Goal: Information Seeking & Learning: Learn about a topic

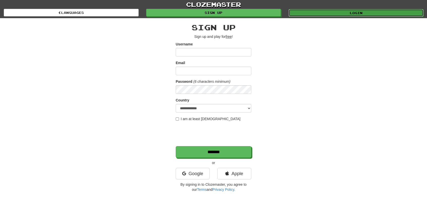
click at [316, 9] on link "Login" at bounding box center [356, 13] width 135 height 8
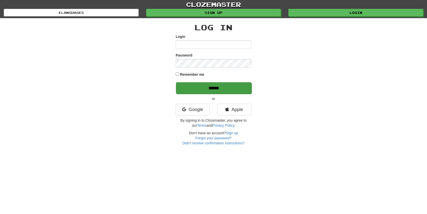
type input "*****"
click at [209, 89] on input "******" at bounding box center [214, 88] width 76 height 12
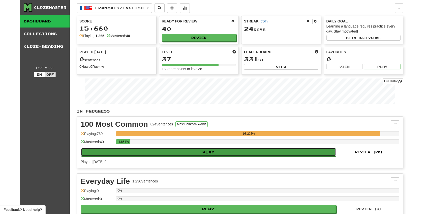
click at [218, 153] on button "Play" at bounding box center [208, 152] width 255 height 9
select select "**"
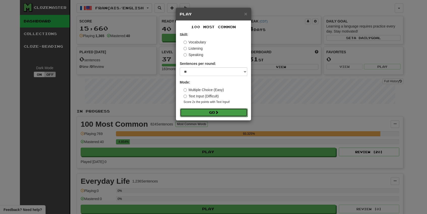
click at [213, 111] on button "Go" at bounding box center [214, 112] width 68 height 9
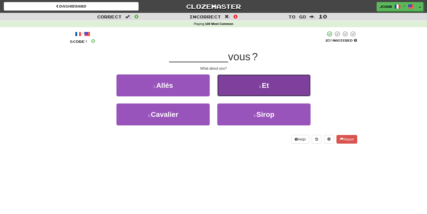
click at [261, 93] on button "2 . Et" at bounding box center [263, 85] width 93 height 22
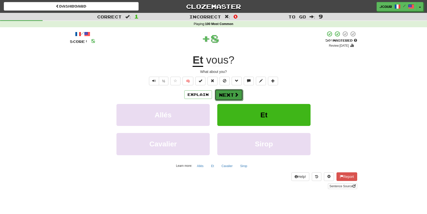
click at [231, 97] on button "Next" at bounding box center [229, 95] width 28 height 12
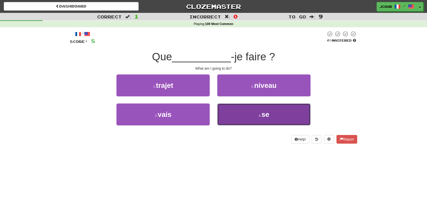
click at [248, 112] on button "4 . se" at bounding box center [263, 114] width 93 height 22
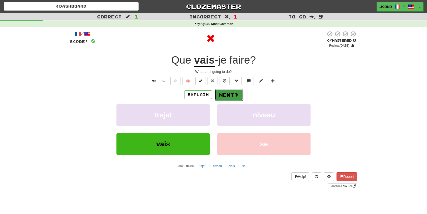
click at [231, 95] on button "Next" at bounding box center [229, 95] width 28 height 12
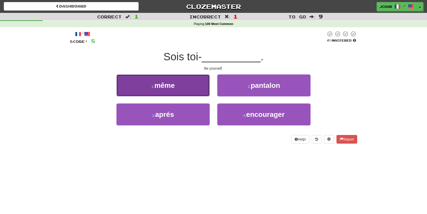
click at [200, 84] on button "1 . même" at bounding box center [162, 85] width 93 height 22
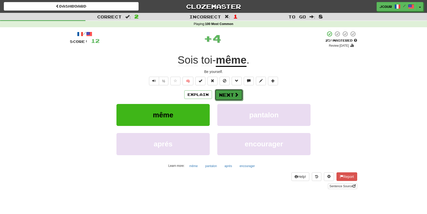
click at [231, 97] on button "Next" at bounding box center [229, 95] width 28 height 12
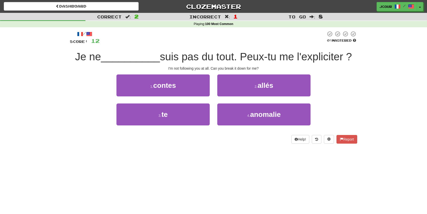
click at [186, 68] on div "I'm not following you at all. Can you break it down for me?" at bounding box center [213, 68] width 287 height 5
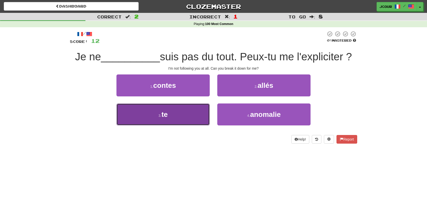
click at [173, 120] on button "3 . te" at bounding box center [162, 114] width 93 height 22
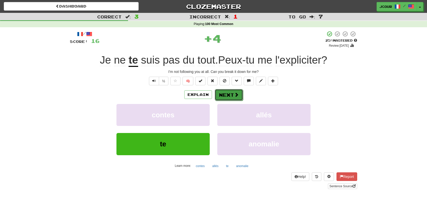
click at [239, 98] on button "Next" at bounding box center [229, 95] width 28 height 12
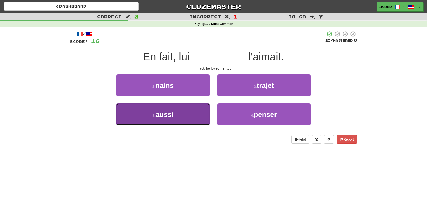
click at [200, 112] on button "3 . aussi" at bounding box center [162, 114] width 93 height 22
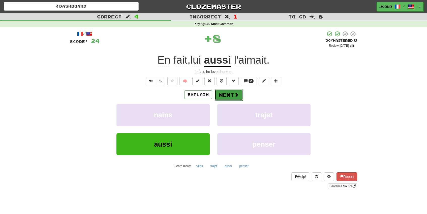
click at [236, 98] on button "Next" at bounding box center [229, 95] width 28 height 12
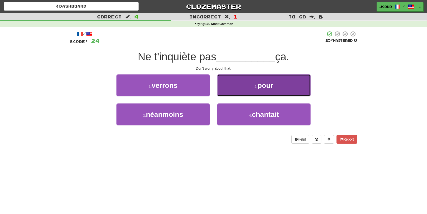
click at [248, 95] on button "2 . pour" at bounding box center [263, 85] width 93 height 22
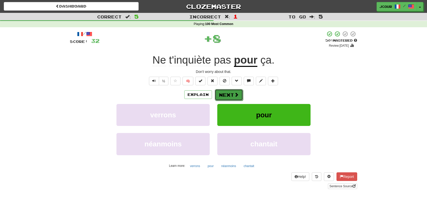
click at [237, 95] on span at bounding box center [236, 94] width 5 height 5
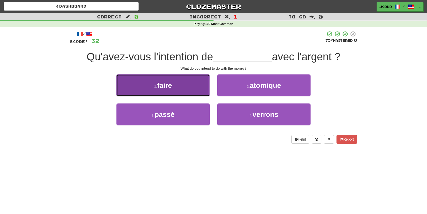
click at [192, 90] on button "1 . faire" at bounding box center [162, 85] width 93 height 22
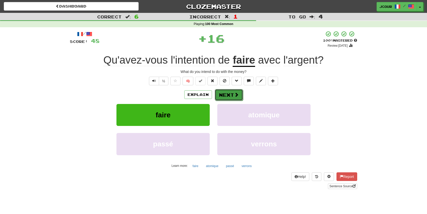
click at [238, 99] on button "Next" at bounding box center [229, 95] width 28 height 12
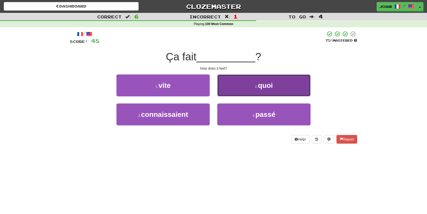
click at [246, 91] on button "2 . quoi" at bounding box center [263, 85] width 93 height 22
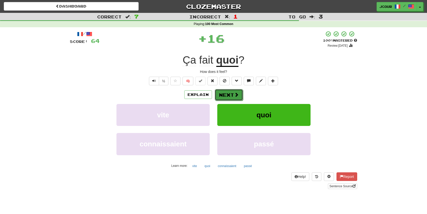
click at [233, 94] on button "Next" at bounding box center [229, 95] width 28 height 12
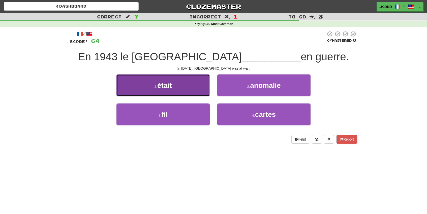
click at [205, 92] on button "1 . était" at bounding box center [162, 85] width 93 height 22
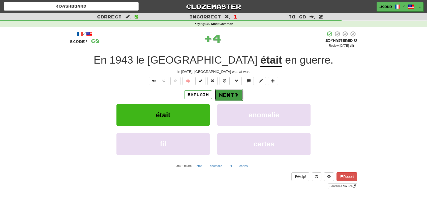
click at [238, 99] on button "Next" at bounding box center [229, 95] width 28 height 12
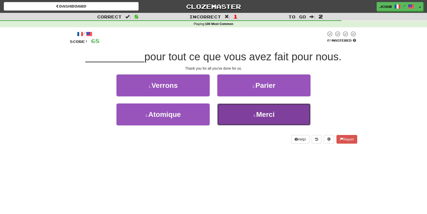
click at [246, 115] on button "4 . Merci" at bounding box center [263, 114] width 93 height 22
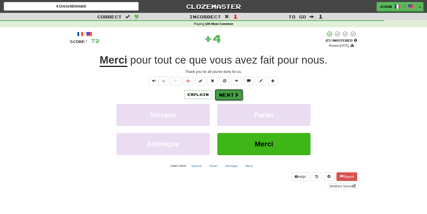
click at [238, 97] on button "Next" at bounding box center [229, 95] width 28 height 12
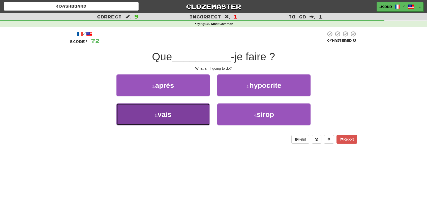
click at [205, 111] on button "3 . vais" at bounding box center [162, 114] width 93 height 22
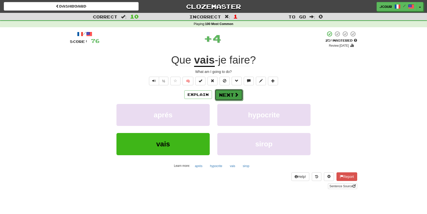
click at [227, 98] on button "Next" at bounding box center [229, 95] width 28 height 12
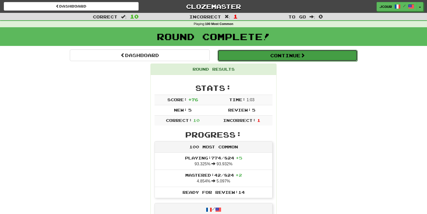
click at [272, 58] on button "Continue" at bounding box center [288, 56] width 140 height 12
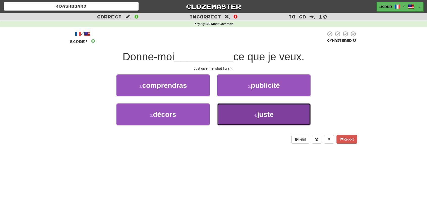
click at [232, 110] on button "4 . juste" at bounding box center [263, 114] width 93 height 22
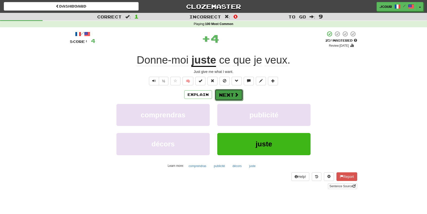
click at [230, 99] on button "Next" at bounding box center [229, 95] width 28 height 12
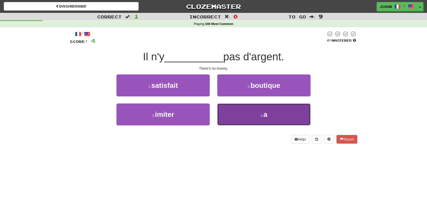
click at [240, 117] on button "4 . a" at bounding box center [263, 114] width 93 height 22
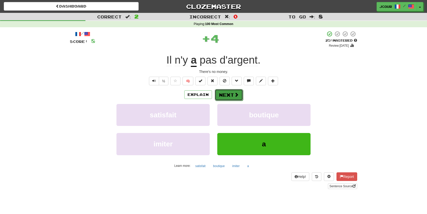
click at [234, 95] on span at bounding box center [236, 94] width 5 height 5
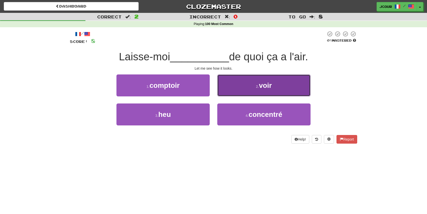
click at [234, 95] on button "2 . voir" at bounding box center [263, 85] width 93 height 22
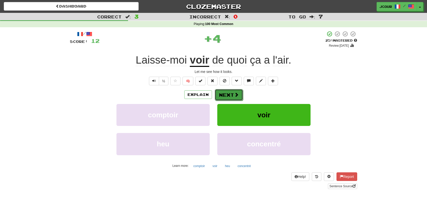
click at [230, 97] on button "Next" at bounding box center [229, 95] width 28 height 12
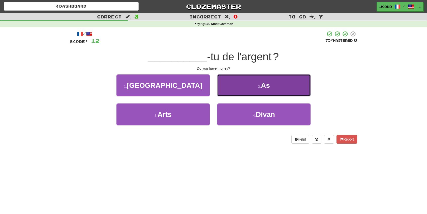
click at [237, 95] on button "2 . As" at bounding box center [263, 85] width 93 height 22
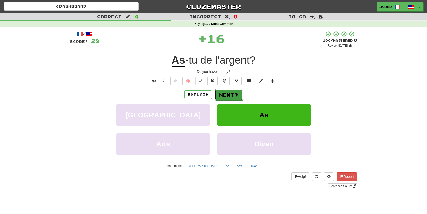
click at [232, 93] on button "Next" at bounding box center [229, 95] width 28 height 12
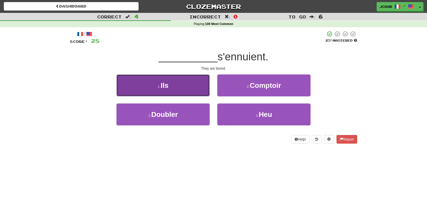
click at [199, 93] on button "1 . Ils" at bounding box center [162, 85] width 93 height 22
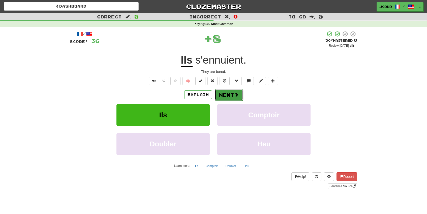
click at [222, 94] on button "Next" at bounding box center [229, 95] width 28 height 12
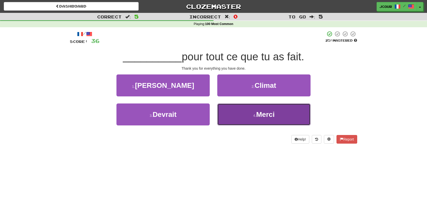
click at [245, 116] on button "4 . Merci" at bounding box center [263, 114] width 93 height 22
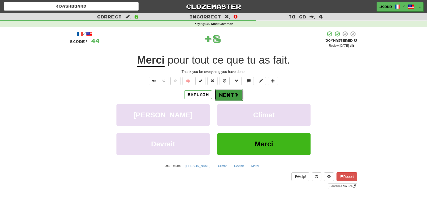
click at [236, 95] on span at bounding box center [236, 94] width 5 height 5
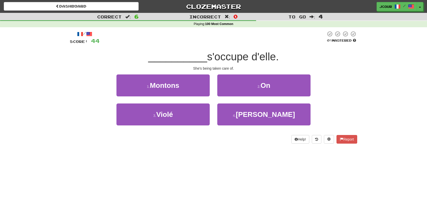
click at [243, 96] on div "2 . On" at bounding box center [264, 88] width 101 height 29
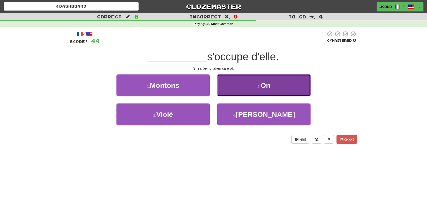
click at [242, 88] on button "2 . On" at bounding box center [263, 85] width 93 height 22
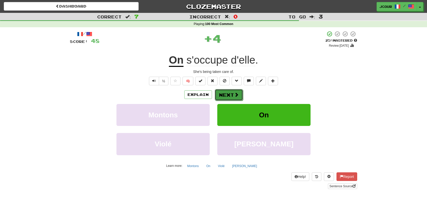
click at [235, 91] on button "Next" at bounding box center [229, 95] width 28 height 12
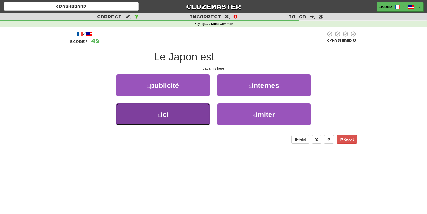
click at [199, 115] on button "3 . ici" at bounding box center [162, 114] width 93 height 22
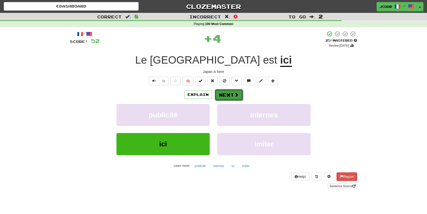
click at [225, 99] on button "Next" at bounding box center [229, 95] width 28 height 12
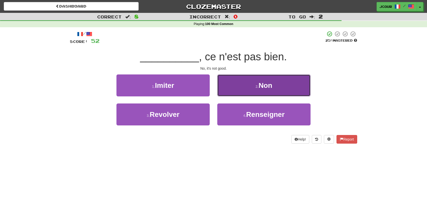
click at [241, 90] on button "2 . Non" at bounding box center [263, 85] width 93 height 22
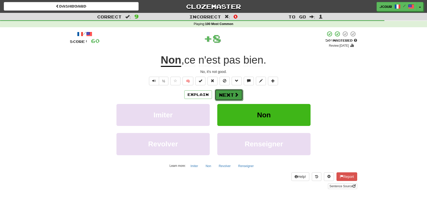
click at [236, 94] on span at bounding box center [236, 94] width 5 height 5
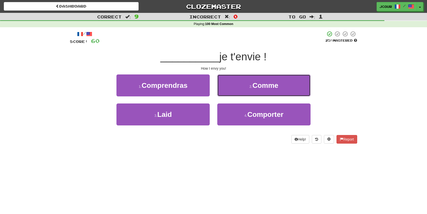
click at [236, 94] on button "2 . Comme" at bounding box center [263, 85] width 93 height 22
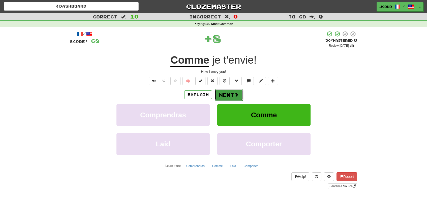
click at [236, 96] on span at bounding box center [236, 94] width 5 height 5
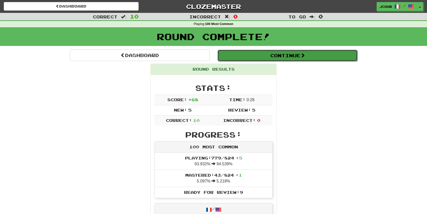
click at [268, 56] on button "Continue" at bounding box center [288, 56] width 140 height 12
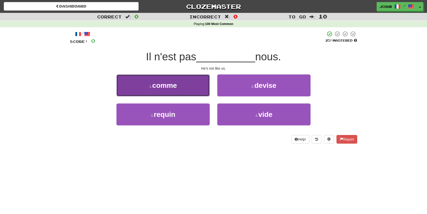
click at [200, 85] on button "1 . comme" at bounding box center [162, 85] width 93 height 22
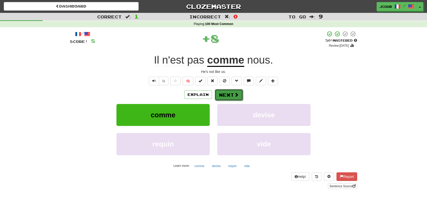
click at [223, 95] on button "Next" at bounding box center [229, 95] width 28 height 12
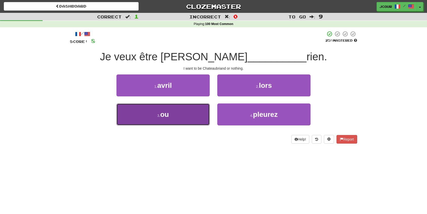
click at [185, 116] on button "3 . ou" at bounding box center [162, 114] width 93 height 22
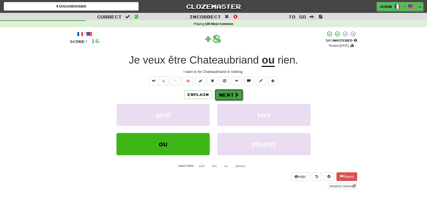
click at [231, 99] on button "Next" at bounding box center [229, 95] width 28 height 12
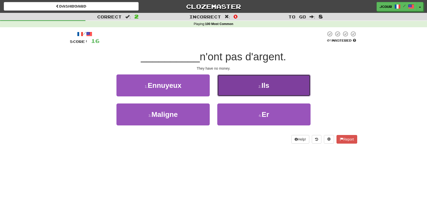
click at [242, 86] on button "2 . Ils" at bounding box center [263, 85] width 93 height 22
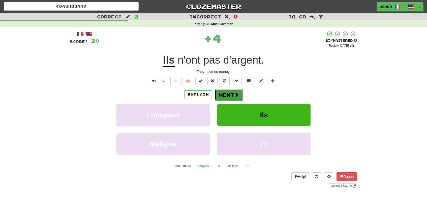
click at [231, 94] on button "Next" at bounding box center [229, 95] width 28 height 12
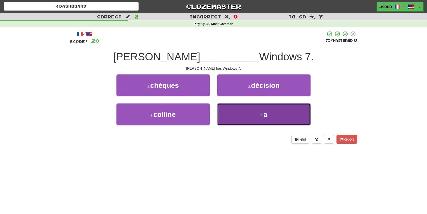
click at [243, 115] on button "4 . a" at bounding box center [263, 114] width 93 height 22
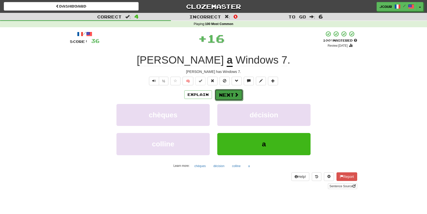
click at [239, 97] on button "Next" at bounding box center [229, 95] width 28 height 12
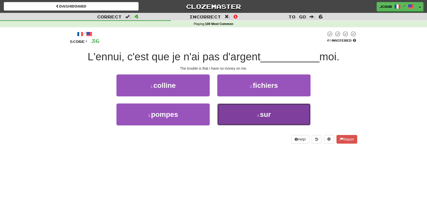
click at [241, 109] on button "4 . sur" at bounding box center [263, 114] width 93 height 22
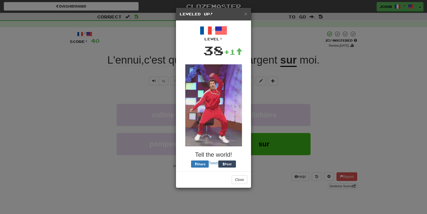
click at [237, 92] on img at bounding box center [213, 105] width 57 height 82
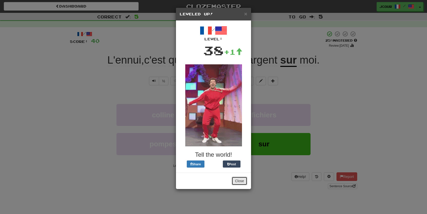
click at [243, 179] on button "Close" at bounding box center [240, 180] width 16 height 9
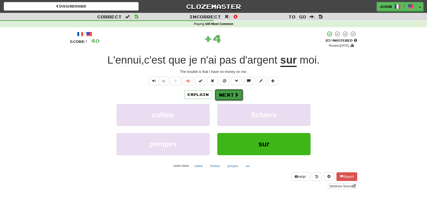
click at [235, 99] on button "Next" at bounding box center [229, 95] width 28 height 12
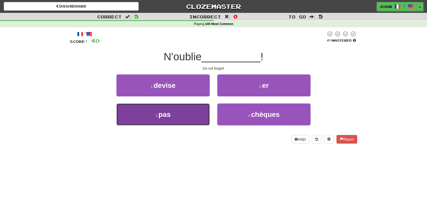
click at [193, 113] on button "3 . pas" at bounding box center [162, 114] width 93 height 22
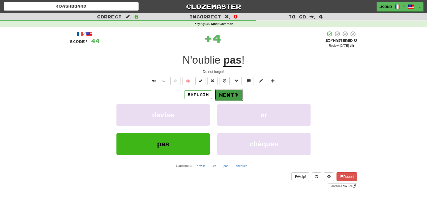
click at [226, 94] on button "Next" at bounding box center [229, 95] width 28 height 12
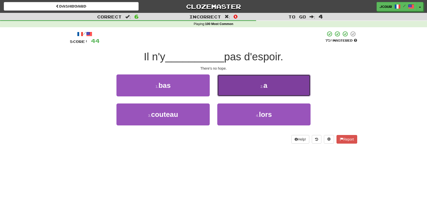
click at [246, 92] on button "2 . a" at bounding box center [263, 85] width 93 height 22
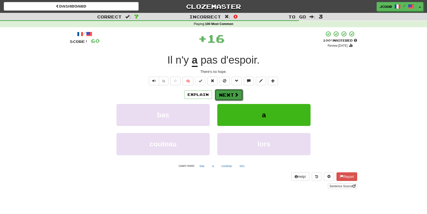
click at [231, 98] on button "Next" at bounding box center [229, 95] width 28 height 12
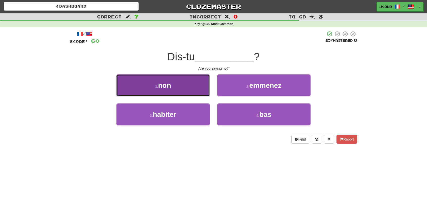
click at [201, 88] on button "1 . non" at bounding box center [162, 85] width 93 height 22
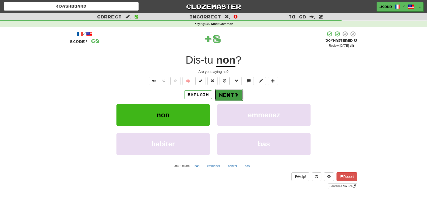
click at [220, 92] on button "Next" at bounding box center [229, 95] width 28 height 12
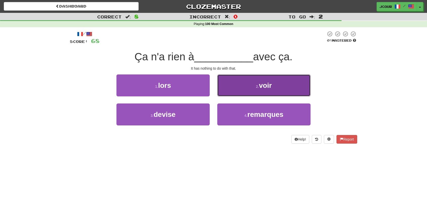
click at [239, 94] on button "2 . voir" at bounding box center [263, 85] width 93 height 22
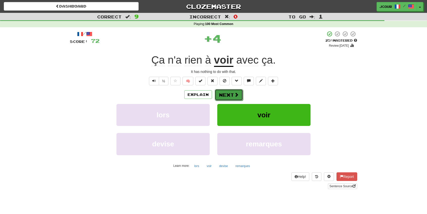
click at [236, 94] on span at bounding box center [236, 94] width 5 height 5
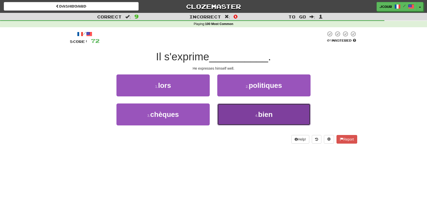
click at [244, 124] on button "4 . bien" at bounding box center [263, 114] width 93 height 22
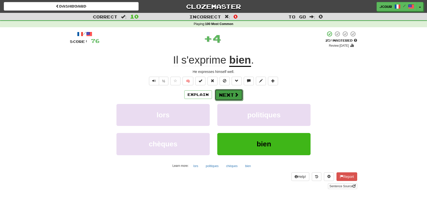
click at [236, 95] on span at bounding box center [236, 94] width 5 height 5
